Goal: Find specific page/section: Find specific page/section

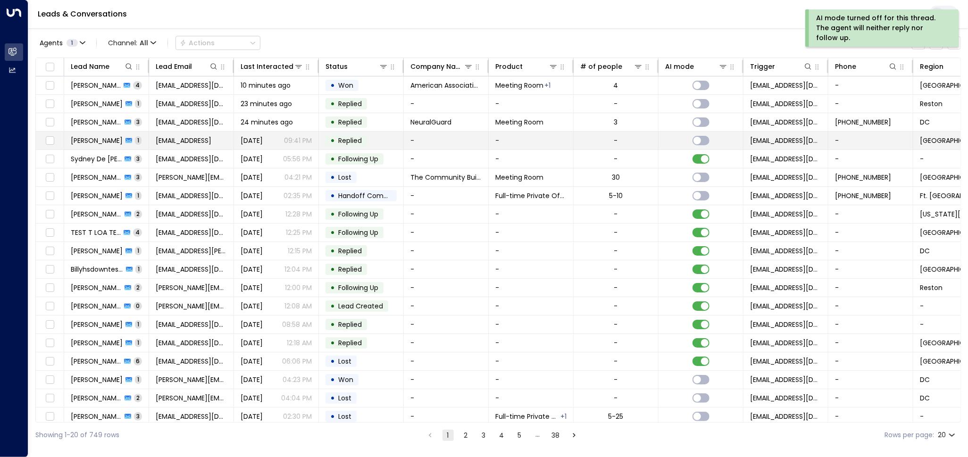
click at [92, 140] on span "[PERSON_NAME]" at bounding box center [97, 140] width 52 height 9
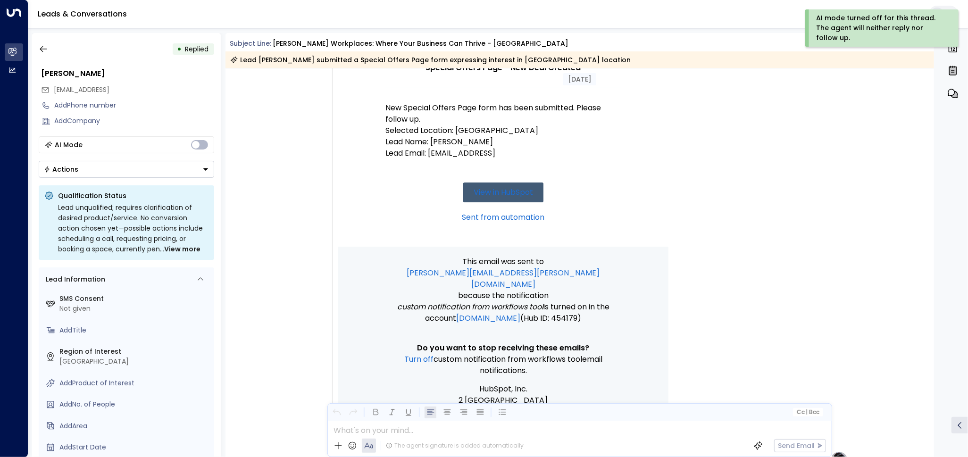
scroll to position [145, 0]
